Goal: Communication & Community: Answer question/provide support

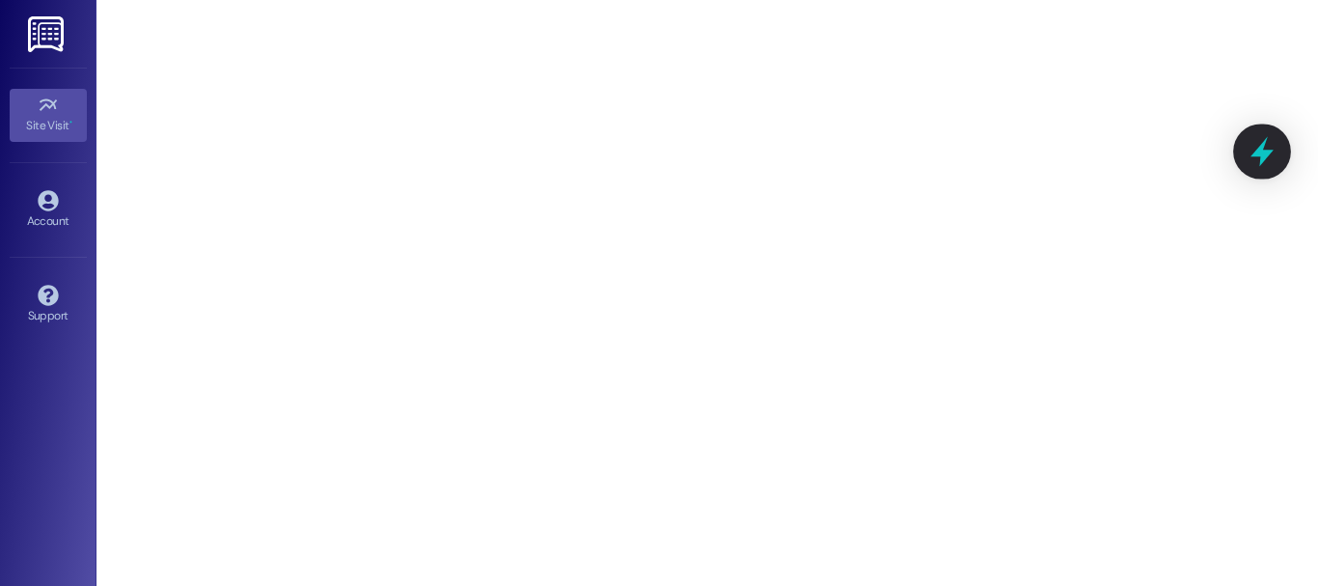
click at [1267, 140] on icon at bounding box center [1262, 151] width 33 height 33
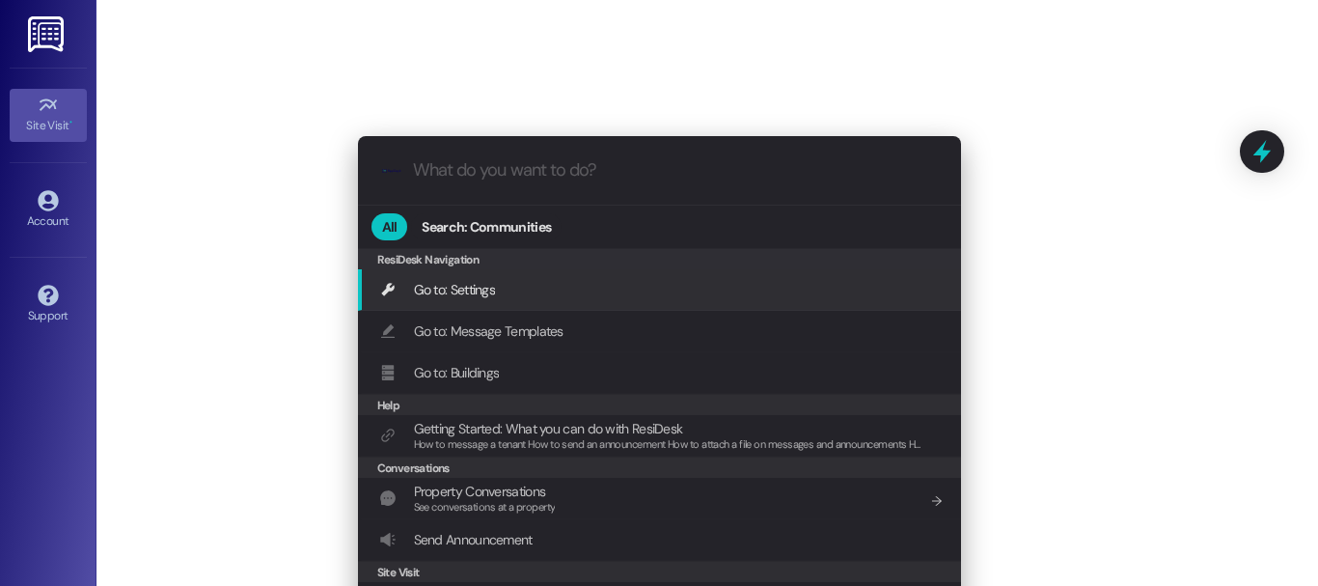
scroll to position [55, 0]
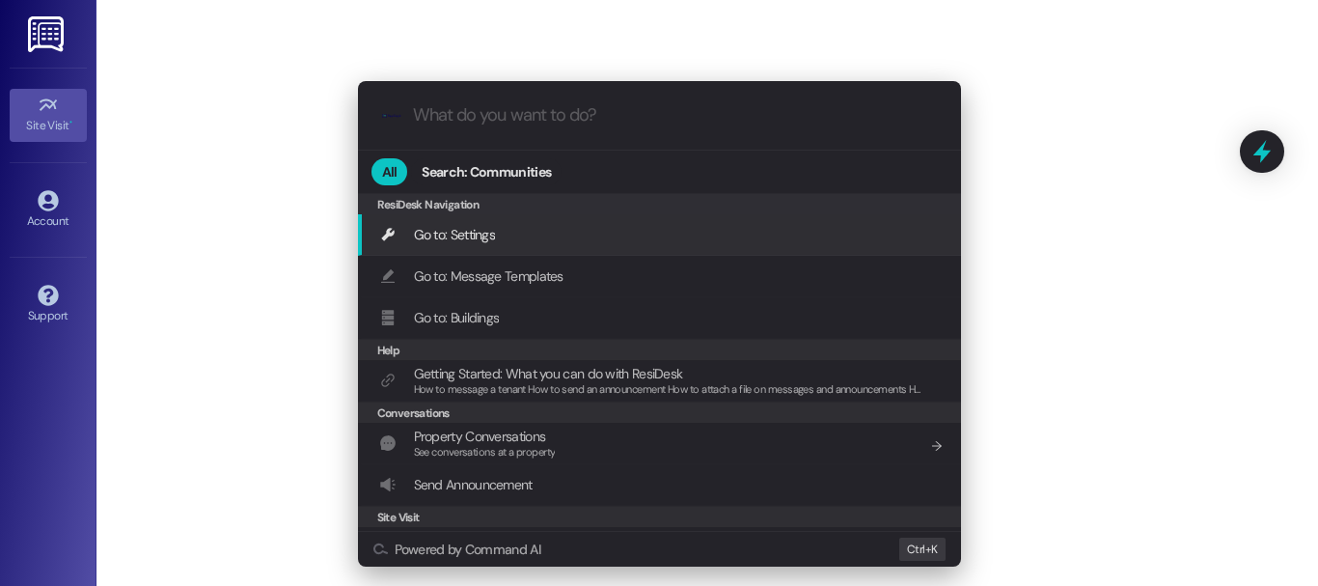
click at [1066, 269] on div ".cls-1{fill:#0a055f;}.cls-2{fill:#0cc4c4;} resideskLogoBlueOrange All Search: C…" at bounding box center [659, 293] width 1318 height 586
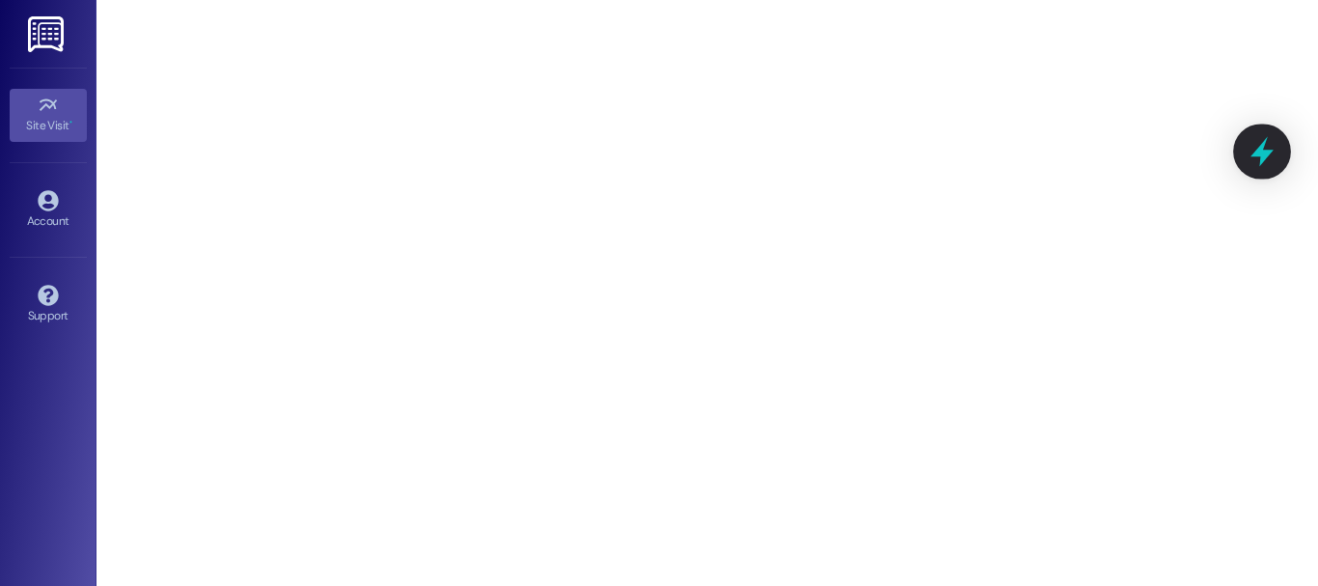
click at [1254, 149] on icon at bounding box center [1262, 151] width 33 height 33
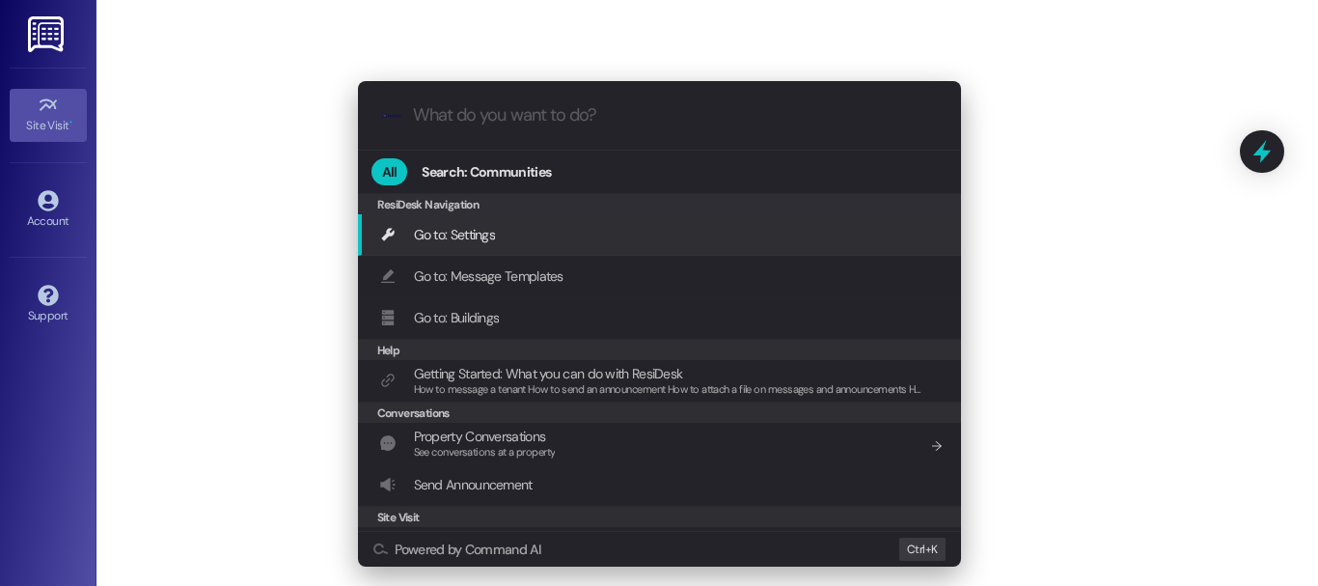
click at [901, 101] on div ".cls-1{fill:#0a055f;}.cls-2{fill:#0cc4c4;} resideskLogoBlueOrange All Search: C…" at bounding box center [659, 293] width 1318 height 586
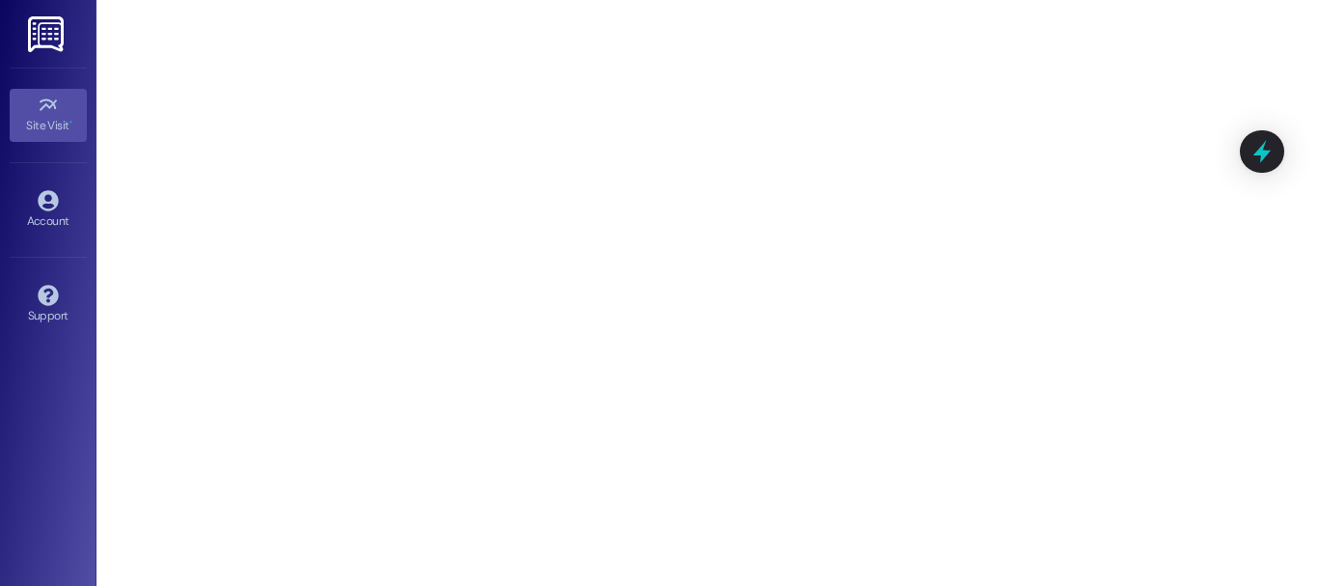
click at [40, 5] on link at bounding box center [47, 34] width 62 height 68
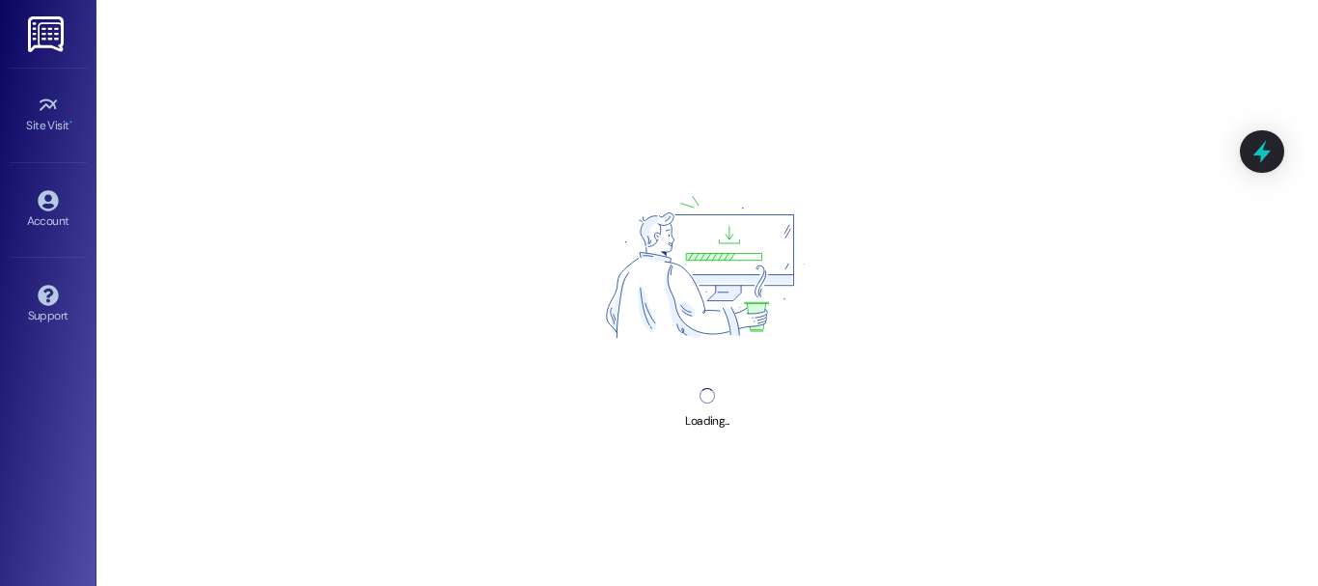
click at [40, 22] on img at bounding box center [48, 34] width 40 height 36
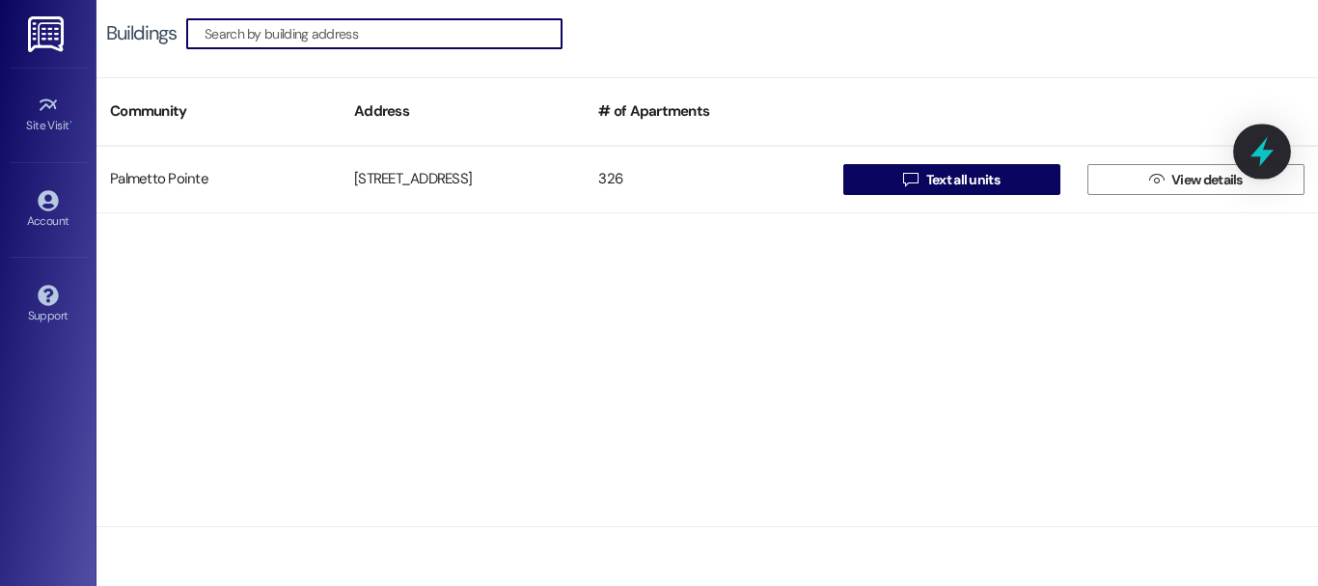
click at [1268, 151] on icon at bounding box center [1262, 152] width 23 height 30
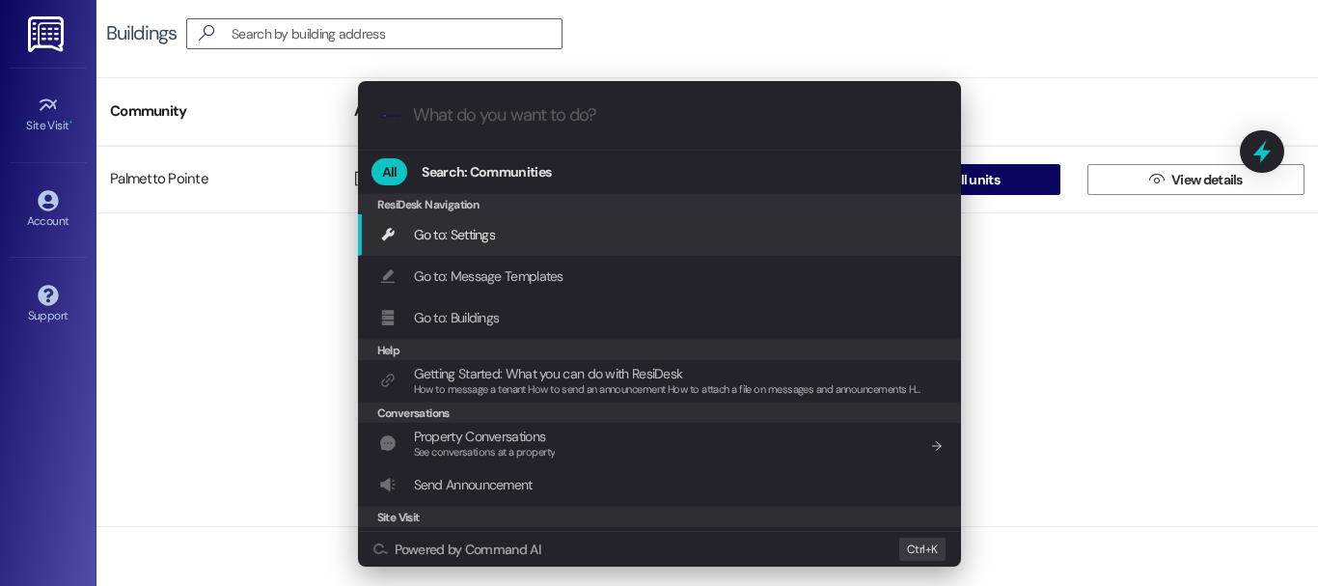
click at [548, 256] on div "Go to: Settings Add shortcut" at bounding box center [659, 234] width 603 height 41
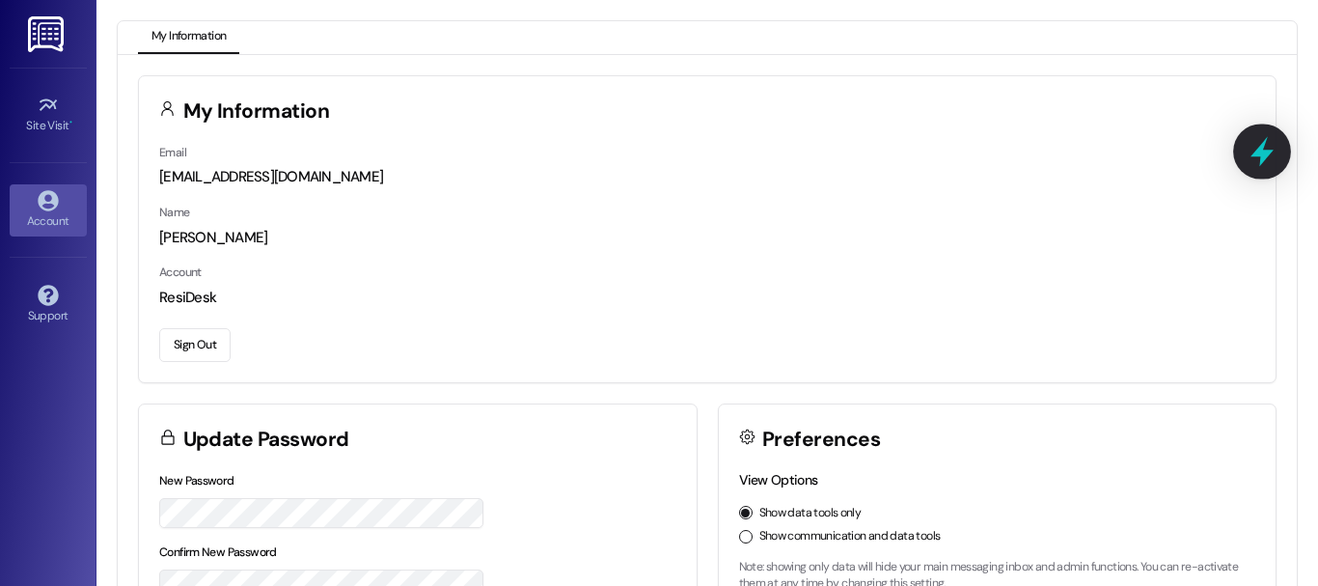
click at [1267, 138] on icon at bounding box center [1262, 152] width 23 height 30
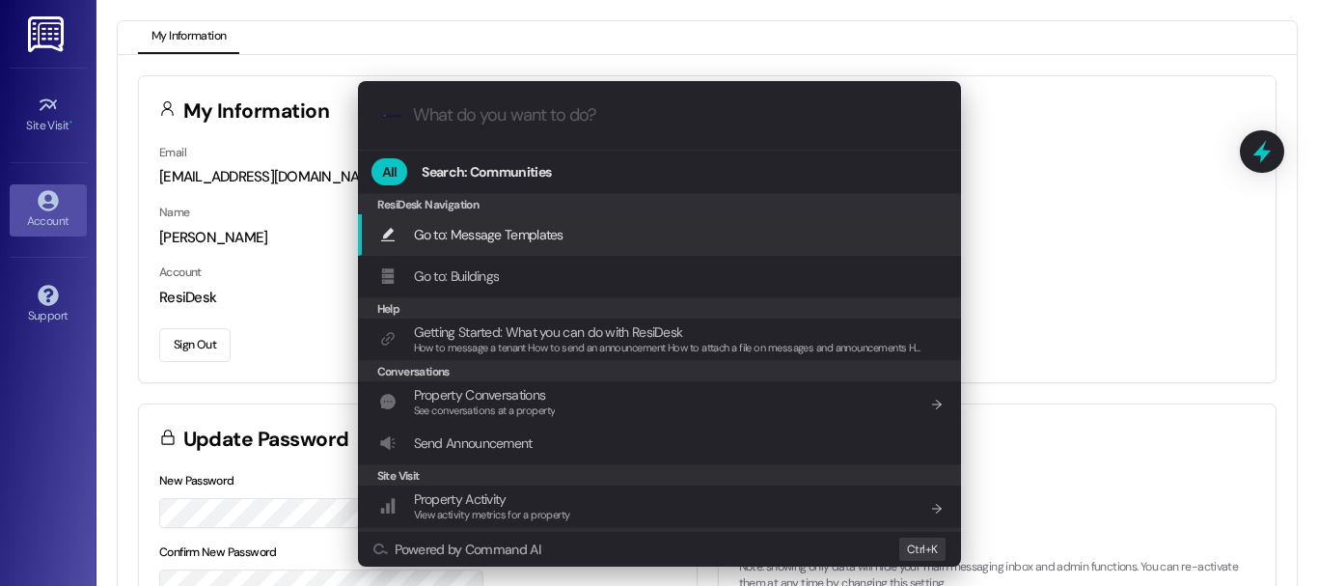
click at [573, 245] on div "Go to: Message Templates Add shortcut" at bounding box center [661, 234] width 565 height 21
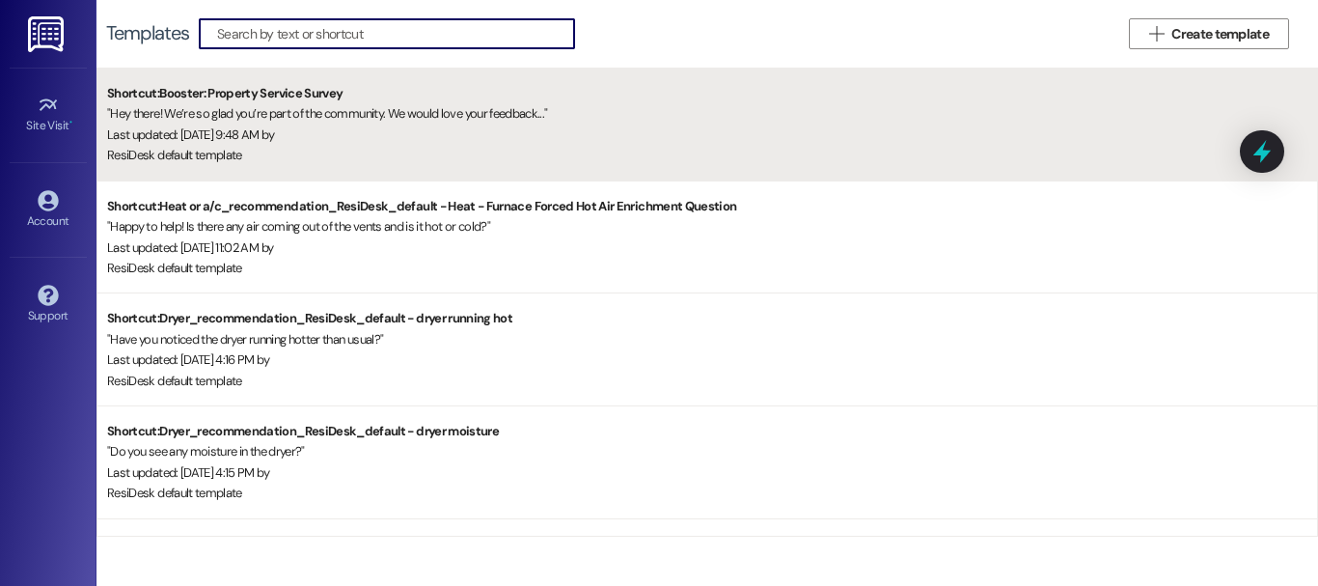
click at [1288, 153] on div "ResiDesk default template" at bounding box center [712, 155] width 1210 height 20
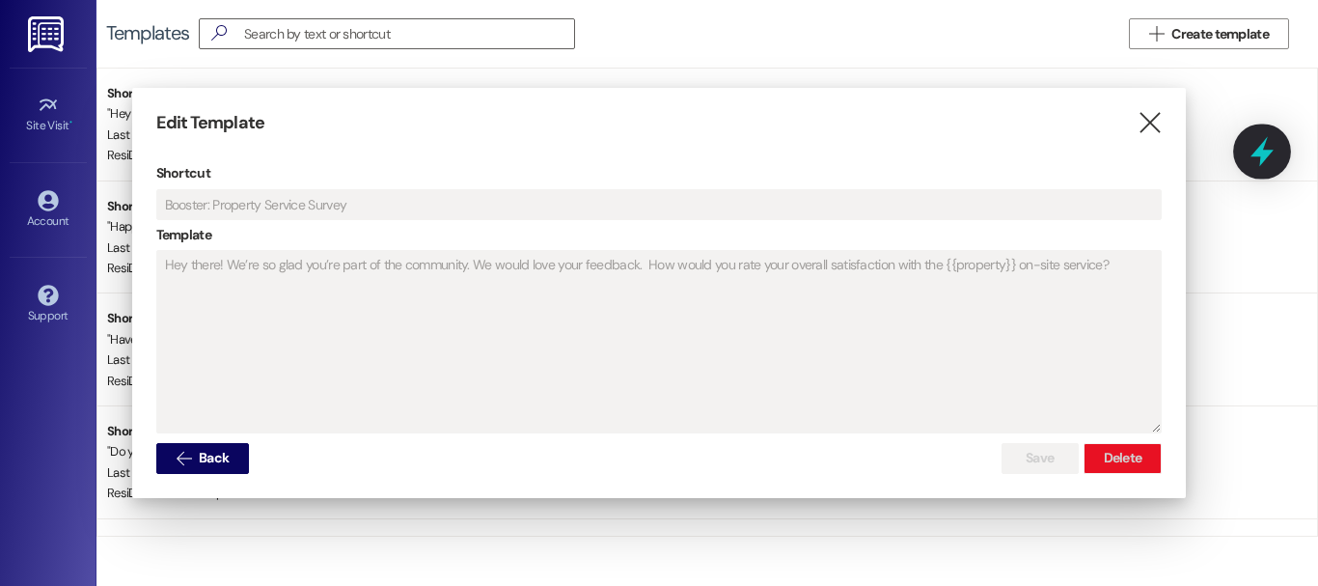
click at [1265, 151] on icon at bounding box center [1262, 152] width 23 height 30
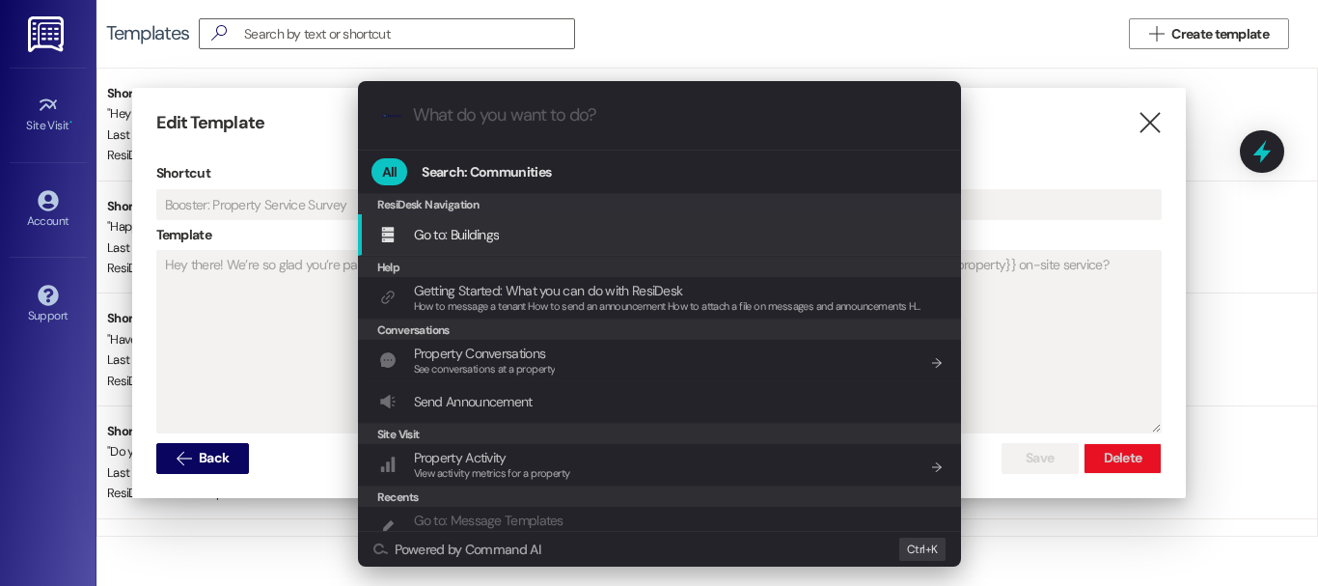
scroll to position [55, 0]
click at [1043, 132] on div ".cls-1{fill:#0a055f;}.cls-2{fill:#0cc4c4;} resideskLogoBlueOrange All Search: C…" at bounding box center [659, 293] width 1318 height 586
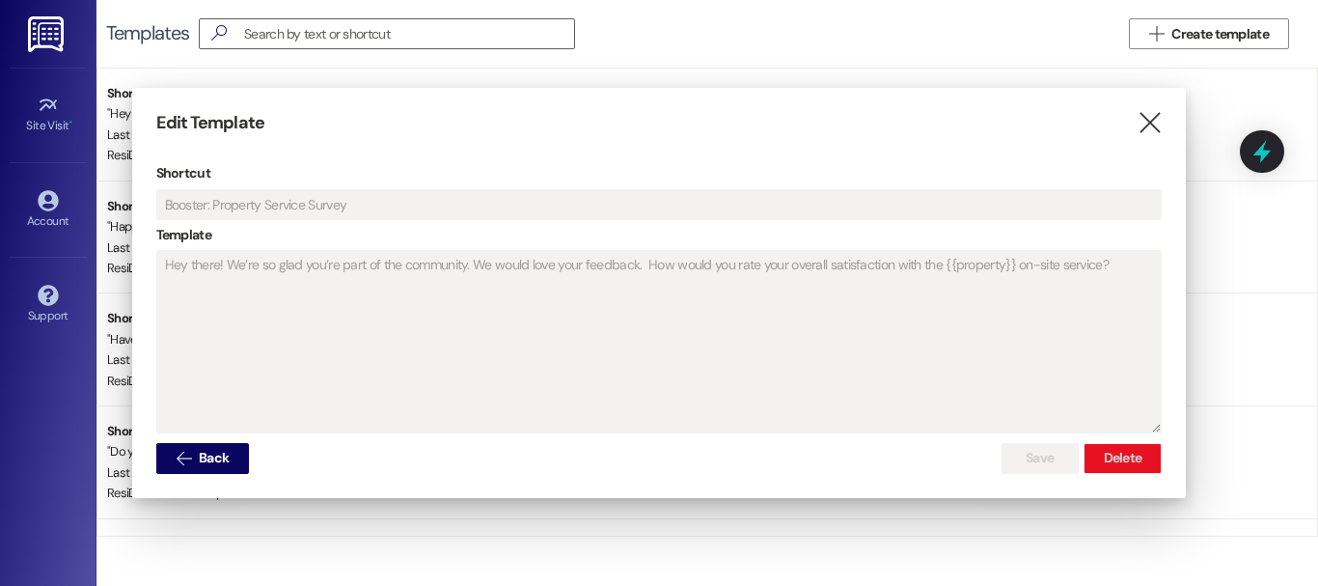
click at [1152, 114] on icon "" at bounding box center [1150, 123] width 26 height 20
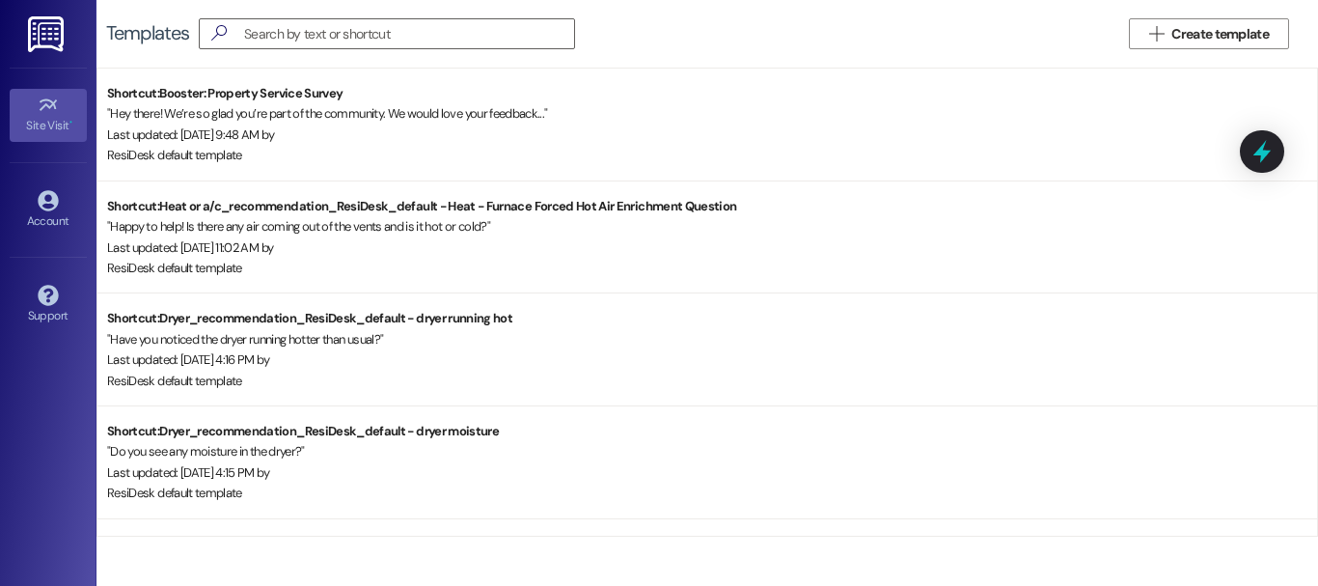
click at [15, 117] on div "Site Visit •" at bounding box center [48, 125] width 96 height 19
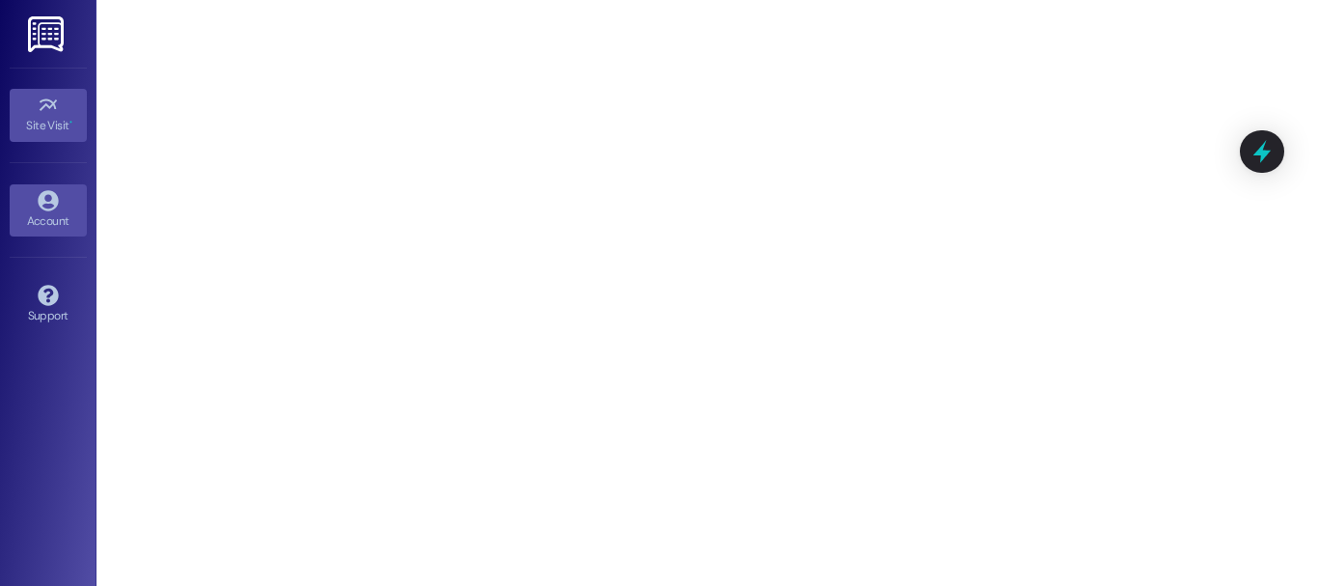
click at [33, 214] on div "Account" at bounding box center [48, 220] width 96 height 19
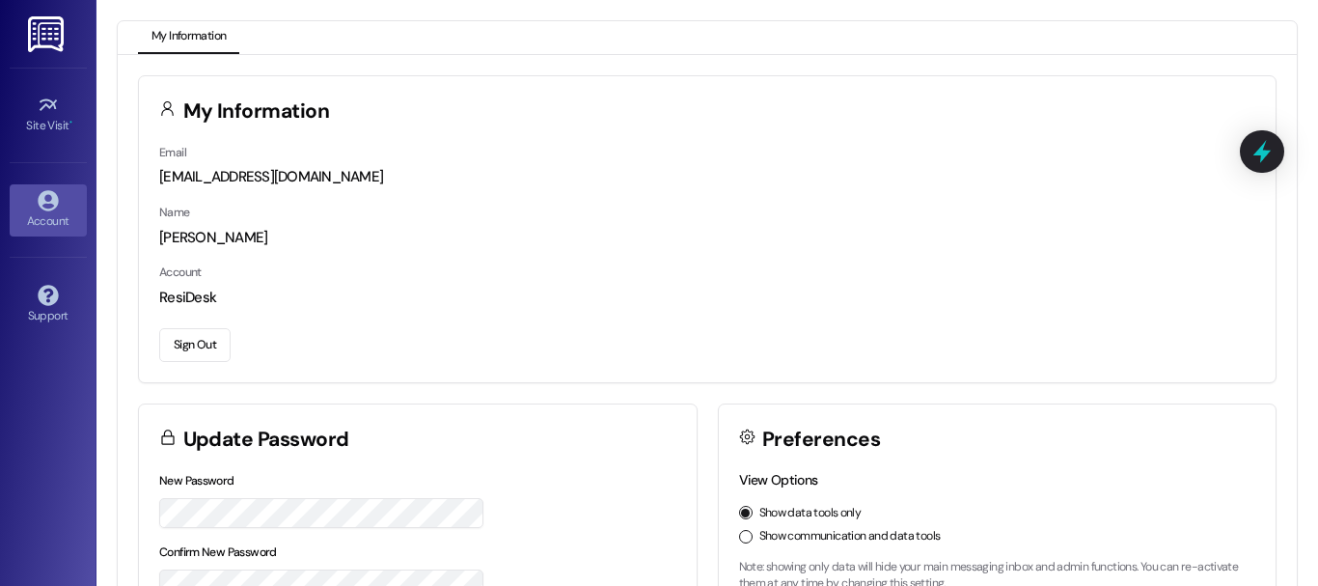
click at [0, 195] on div "Site Visit • Go to Site Visit Account Go to Account Support Go to Support" at bounding box center [48, 293] width 96 height 586
click at [39, 202] on icon at bounding box center [48, 200] width 20 height 20
click at [25, 114] on link "Site Visit •" at bounding box center [48, 115] width 77 height 52
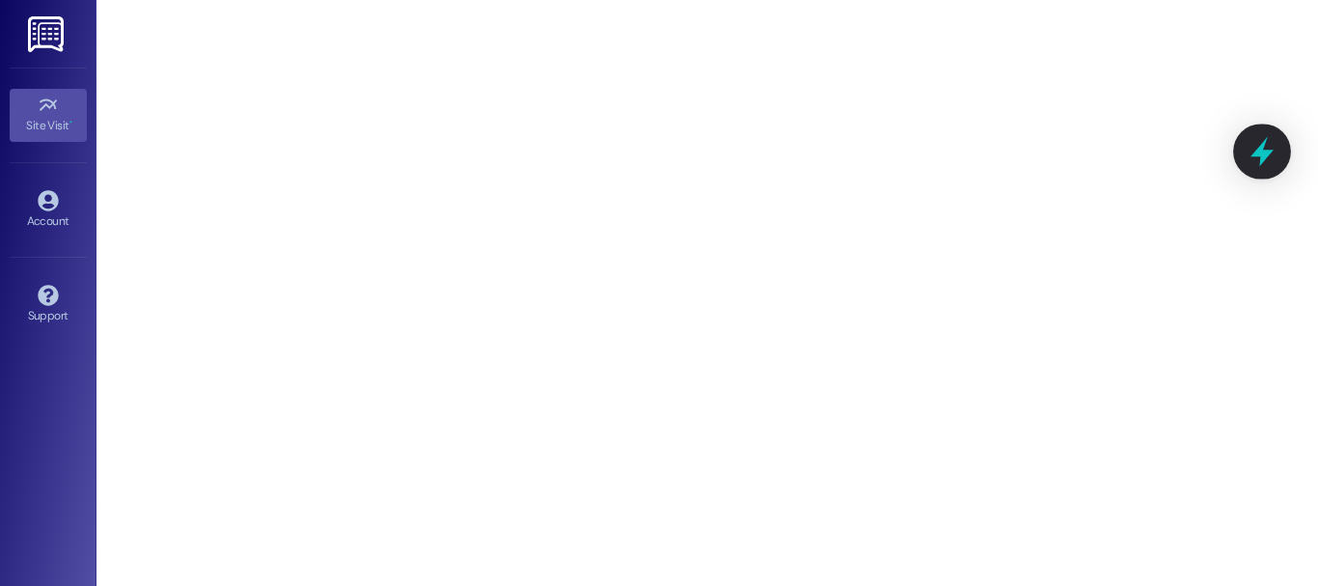
click at [1266, 150] on icon at bounding box center [1262, 151] width 33 height 33
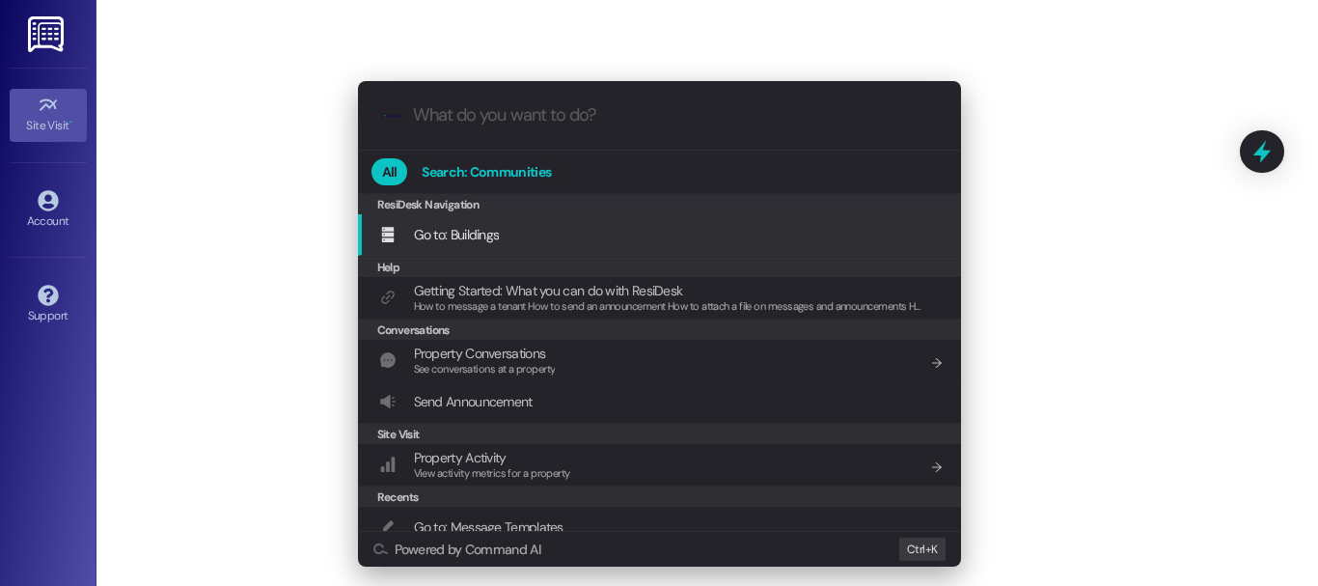
click at [435, 179] on span "Search: Communities" at bounding box center [486, 172] width 129 height 14
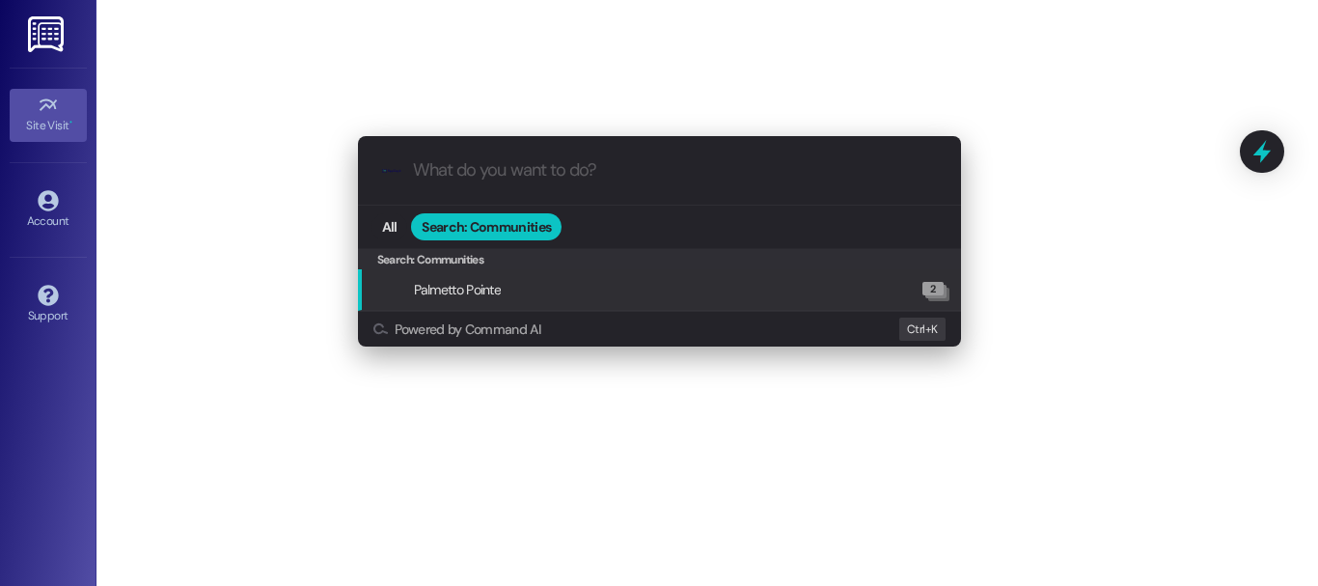
click at [493, 299] on span "Palmetto Pointe" at bounding box center [458, 289] width 88 height 21
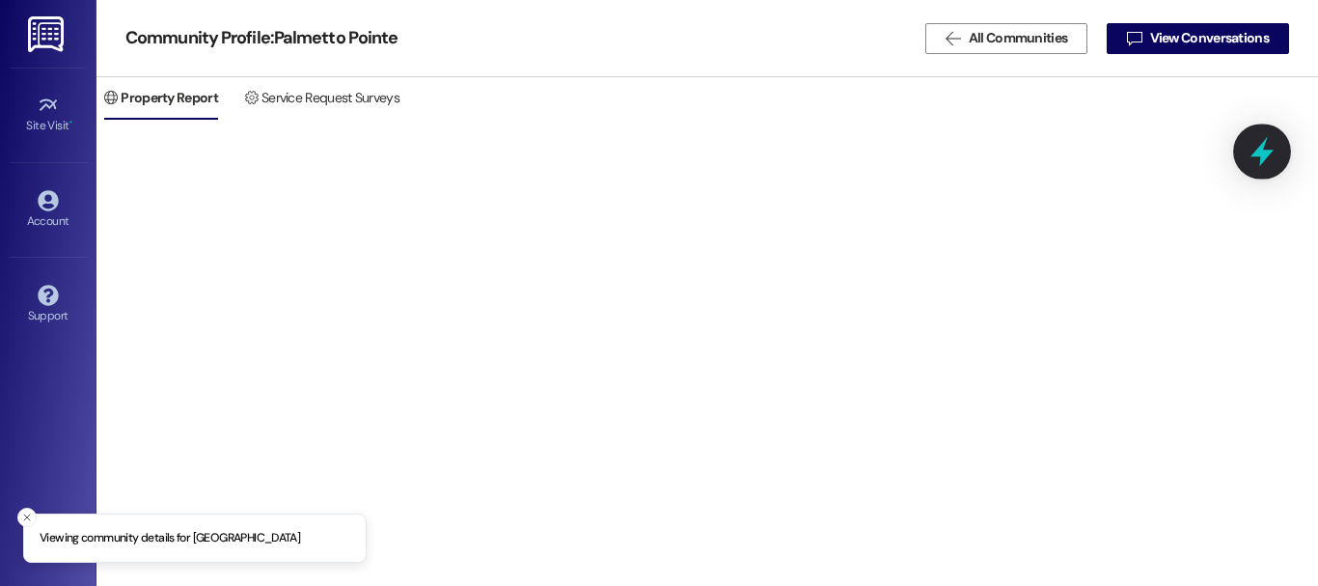
click at [1256, 149] on icon at bounding box center [1262, 151] width 33 height 33
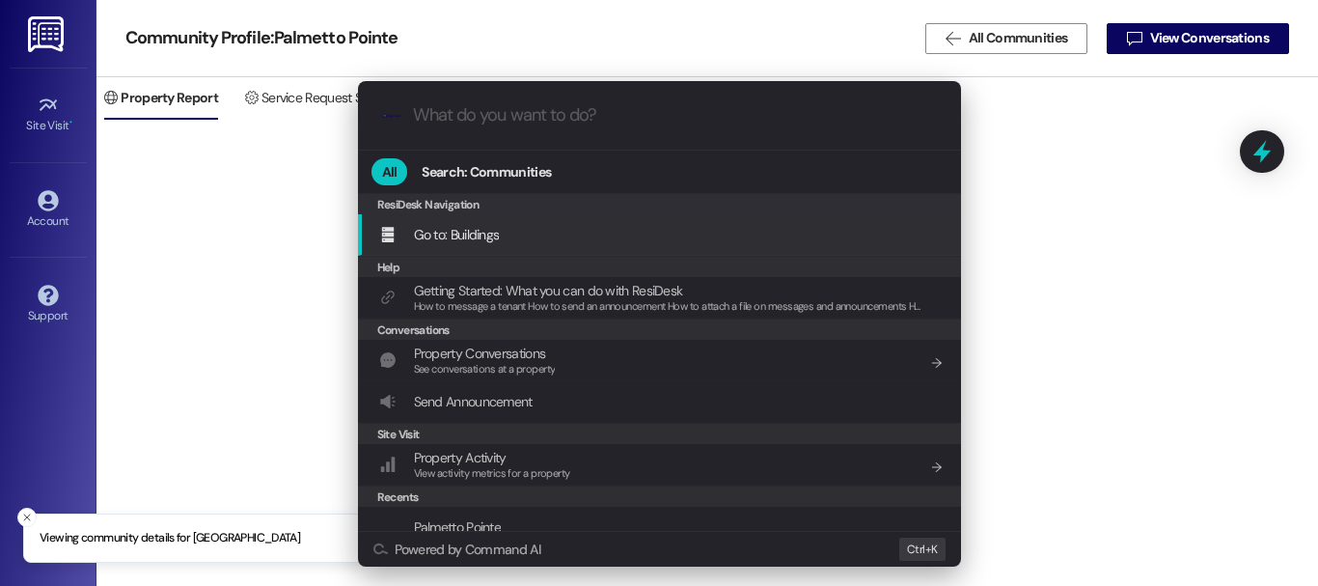
click at [1205, 41] on div ".cls-1{fill:#0a055f;}.cls-2{fill:#0cc4c4;} resideskLogoBlueOrange All Search: C…" at bounding box center [659, 293] width 1318 height 586
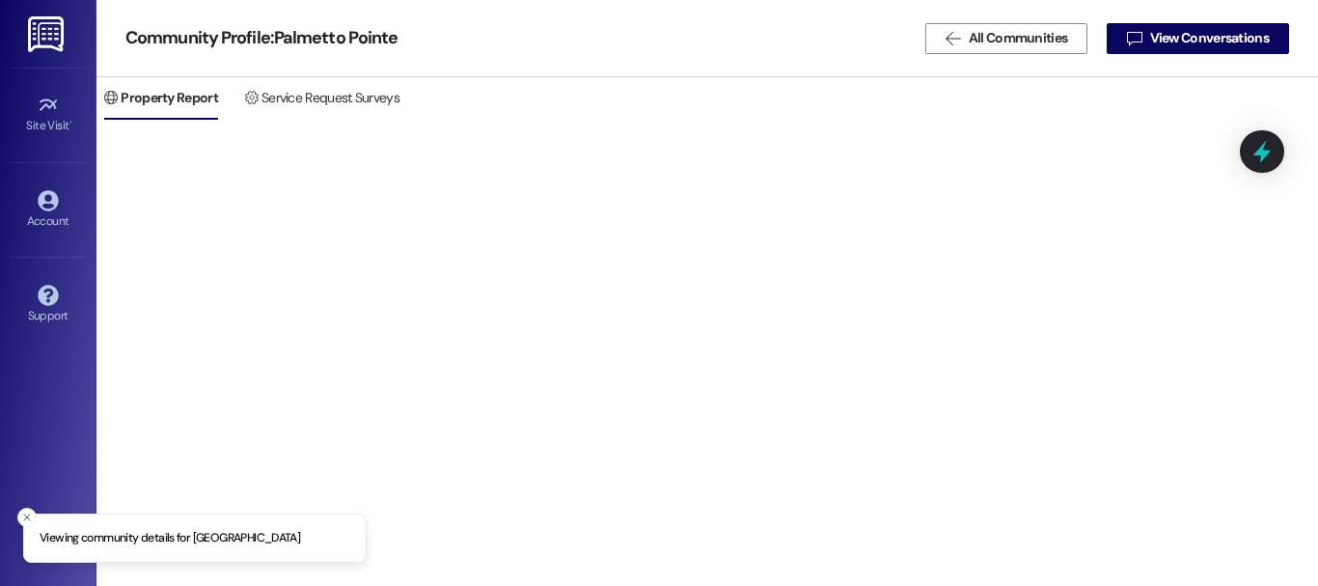
click at [1205, 41] on span "View Conversations" at bounding box center [1209, 38] width 119 height 20
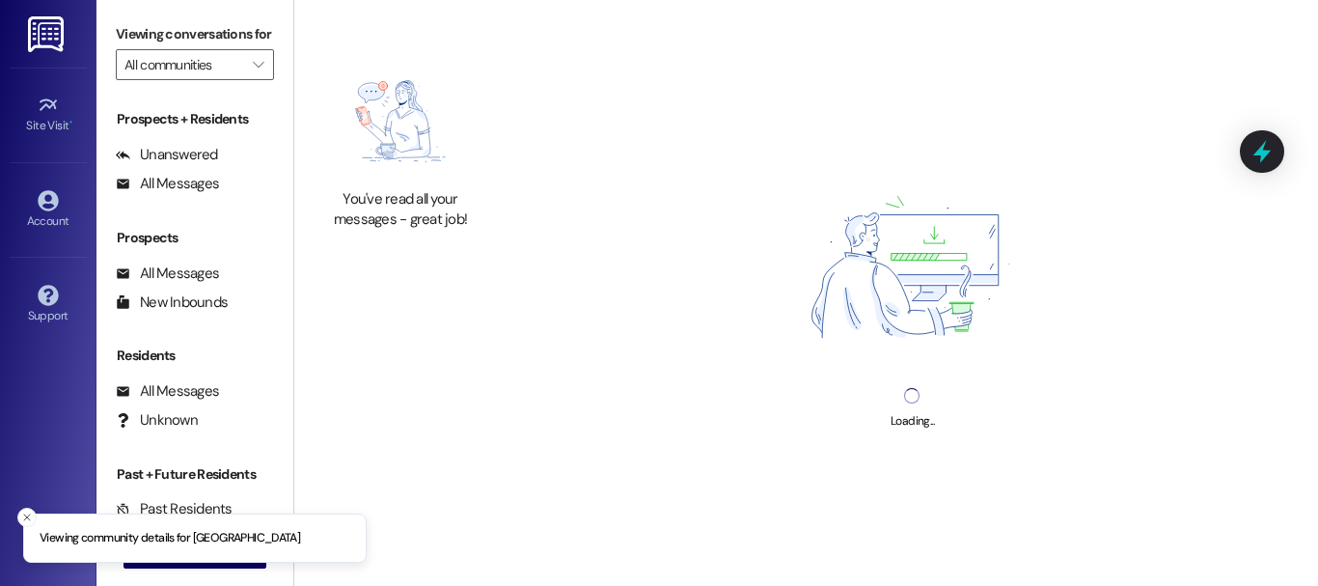
type input "Palmetto Pointe"
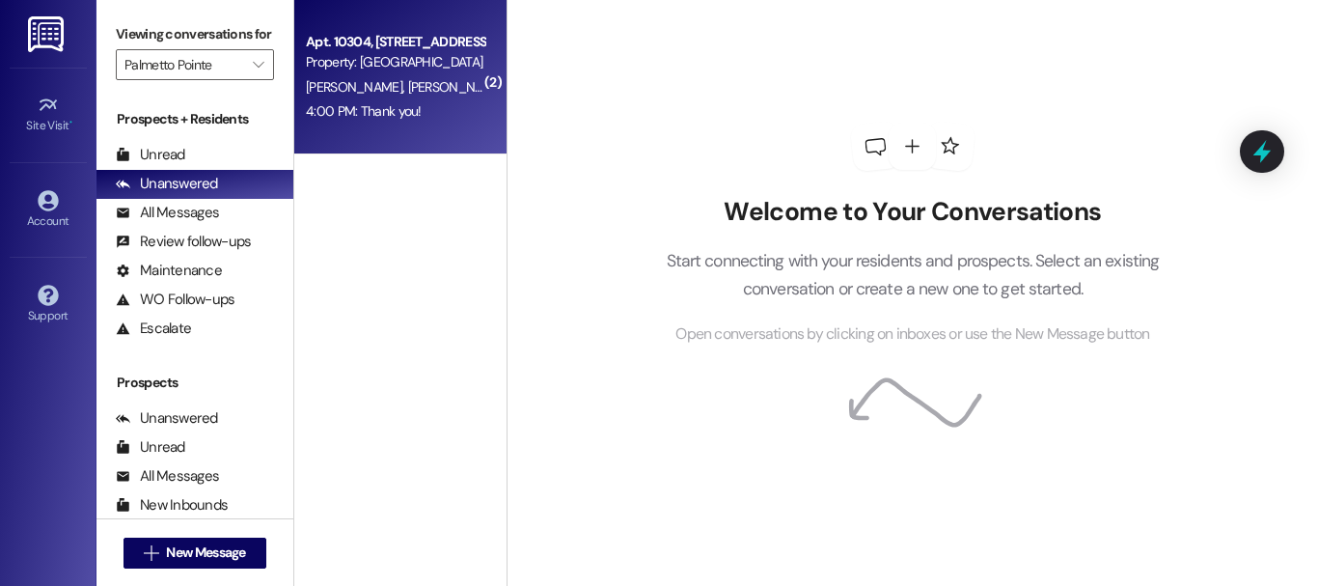
click at [422, 58] on div "Property: [GEOGRAPHIC_DATA]" at bounding box center [395, 62] width 179 height 20
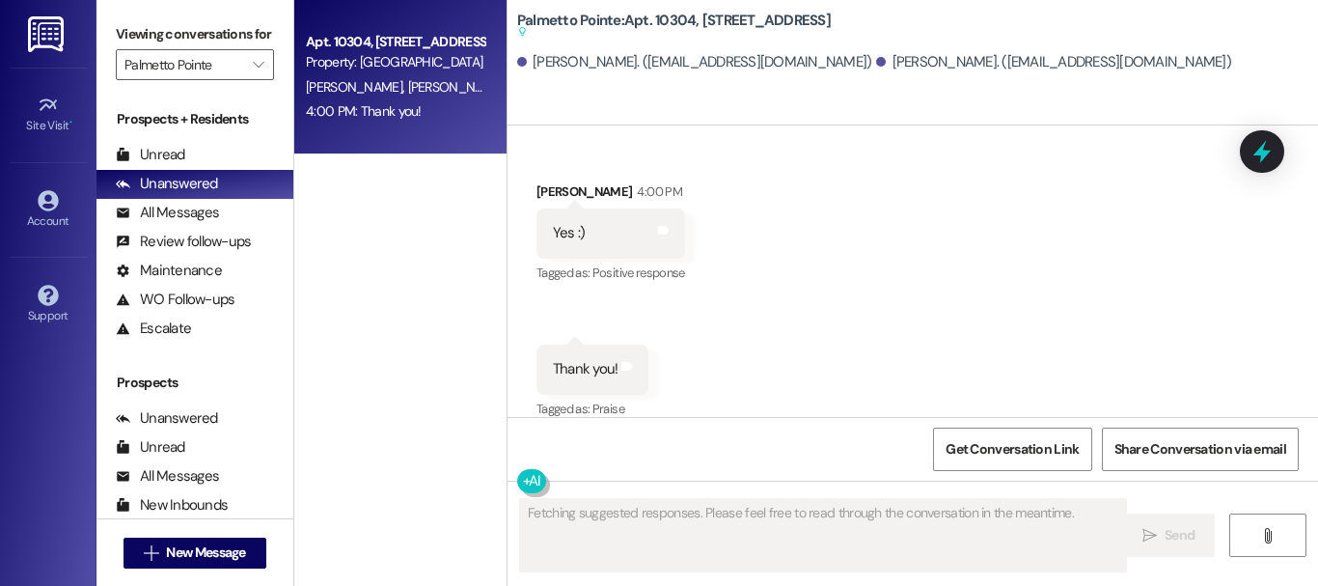
scroll to position [769, 0]
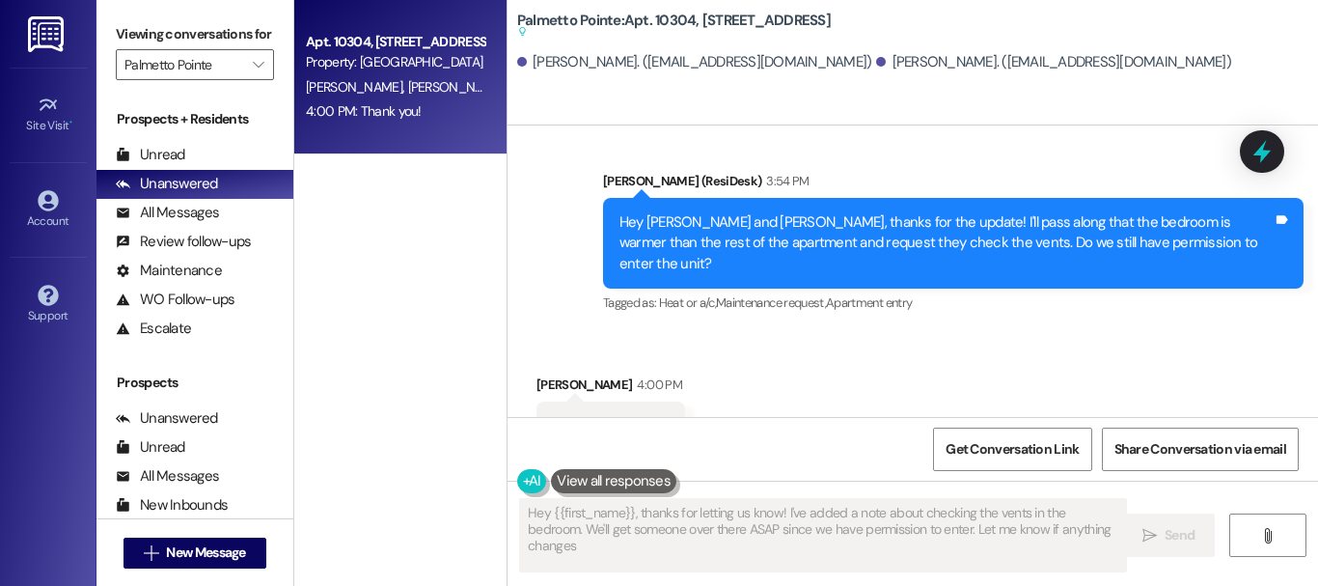
type textarea "Hey {{first_name}}, thanks for letting us know! I've added a note about checkin…"
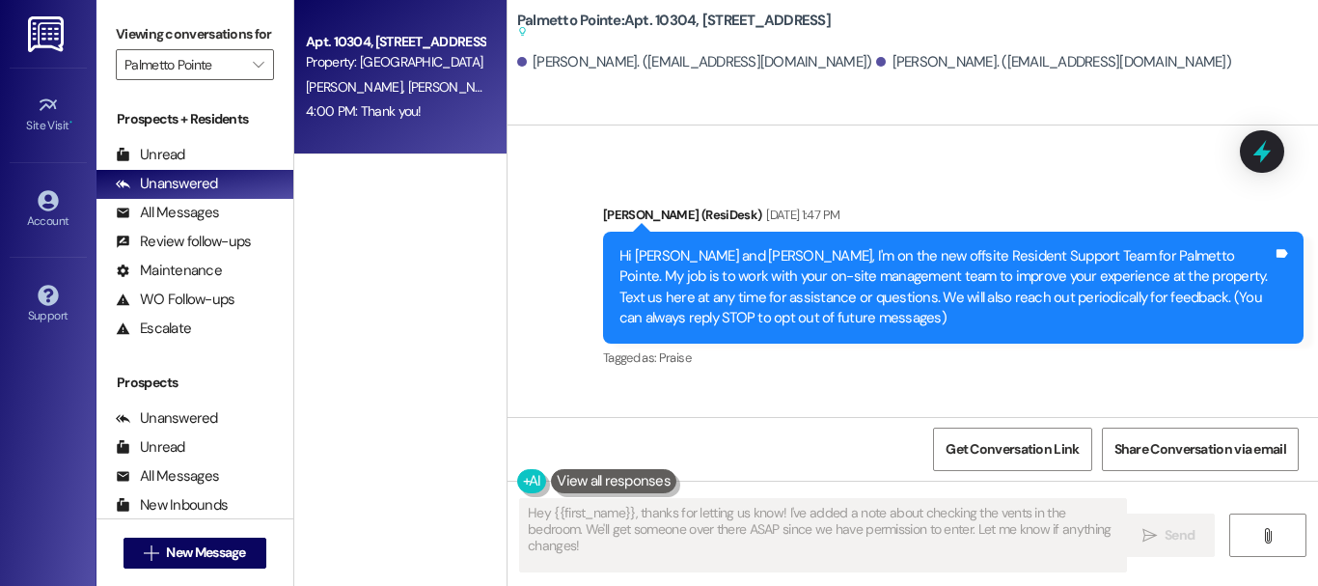
scroll to position [0, 0]
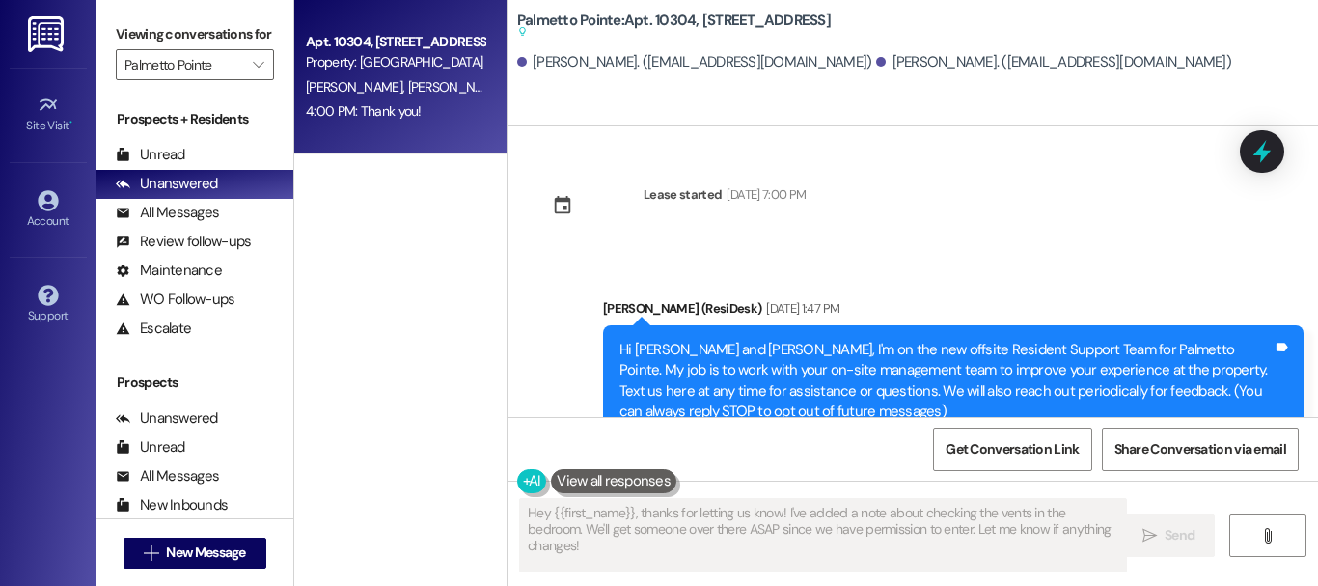
click at [411, 249] on div "Apt. [GEOGRAPHIC_DATA][STREET_ADDRESS] Property: [GEOGRAPHIC_DATA] [PERSON_NAME…" at bounding box center [400, 224] width 212 height 449
click at [186, 228] on div "All Messages (undefined)" at bounding box center [194, 213] width 197 height 29
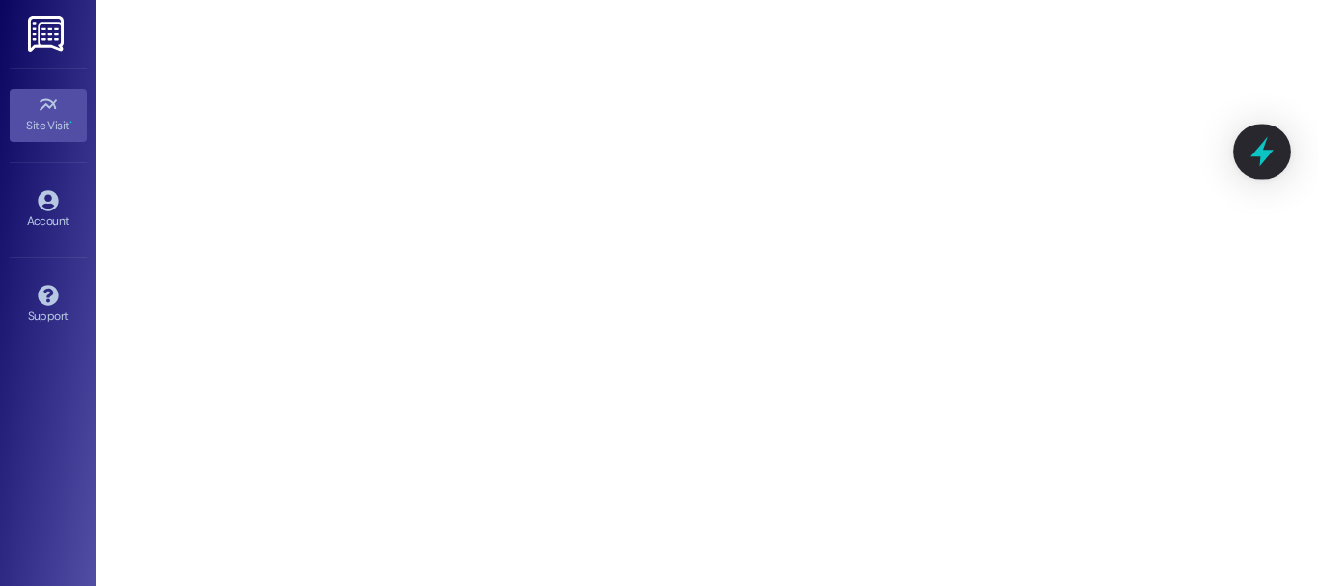
click at [1269, 148] on icon at bounding box center [1262, 151] width 33 height 33
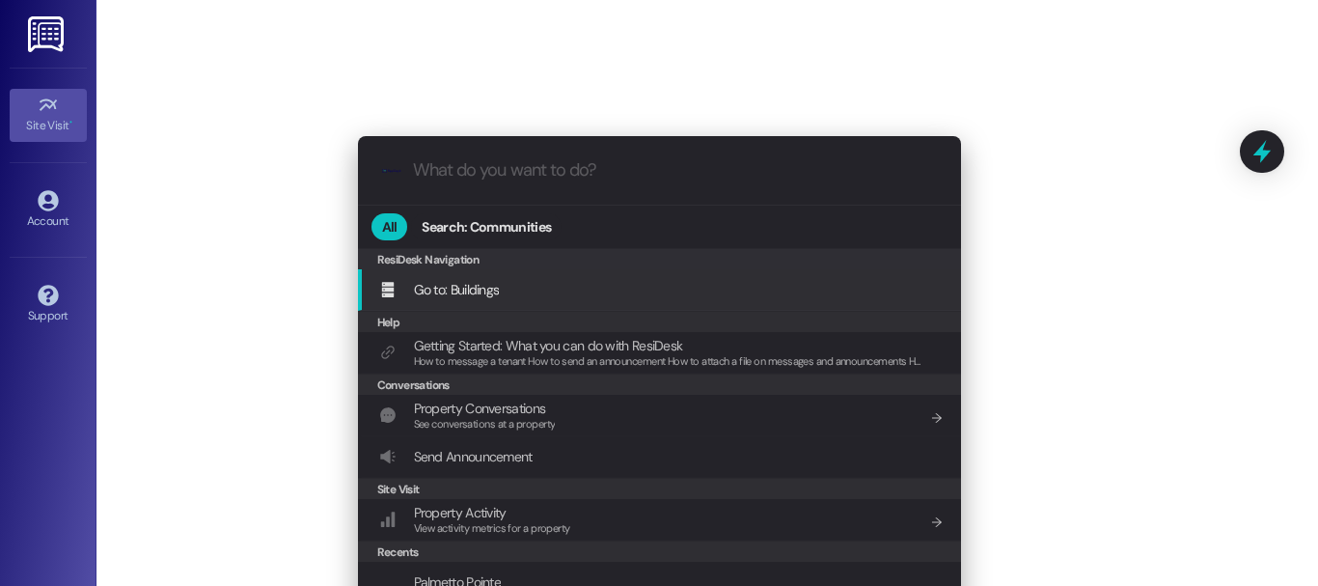
click at [228, 365] on div ".cls-1{fill:#0a055f;}.cls-2{fill:#0cc4c4;} resideskLogoBlueOrange All Search: C…" at bounding box center [659, 293] width 1318 height 586
